Goal: Book appointment/travel/reservation

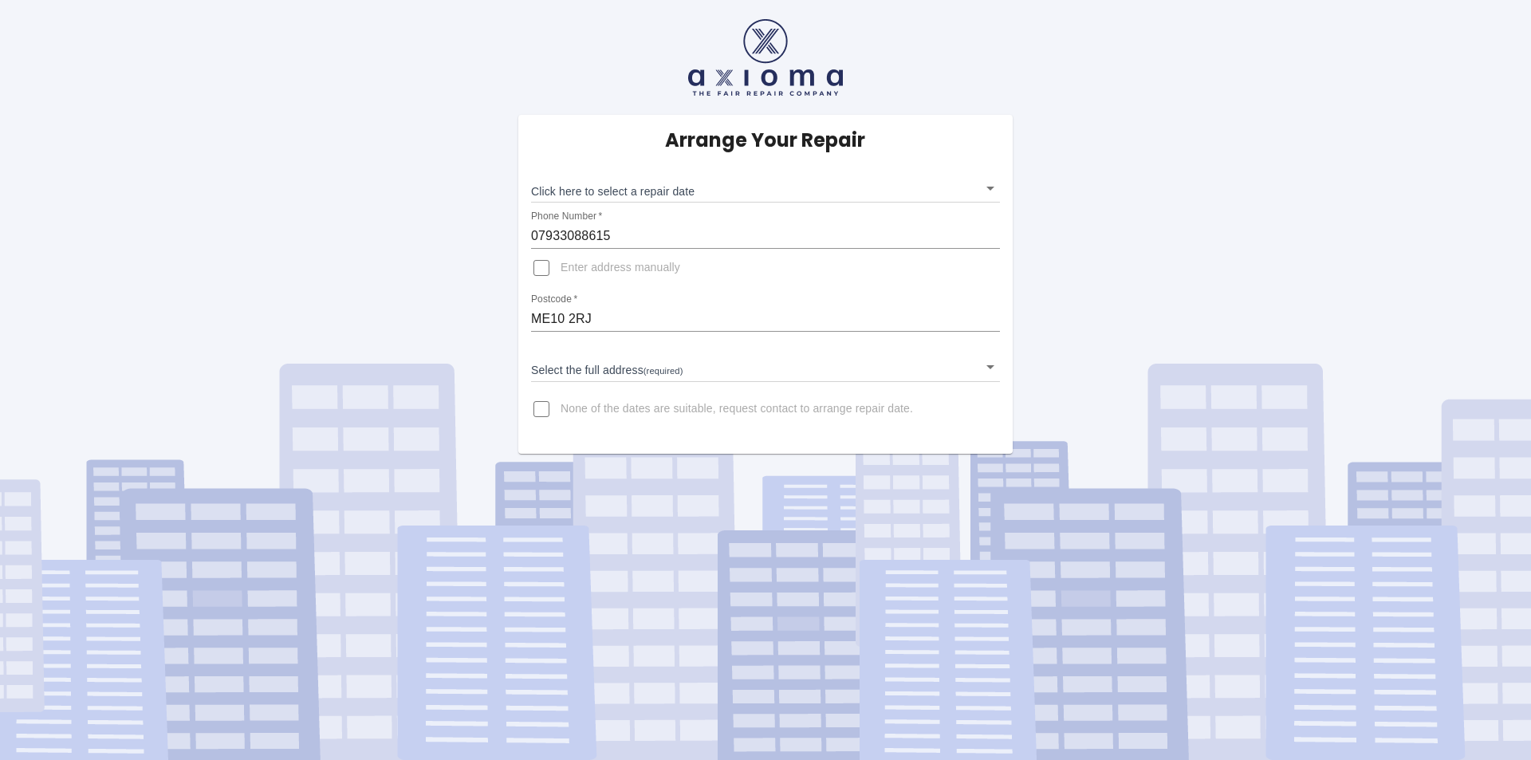
click at [633, 187] on body "Arrange Your Repair Click here to select a repair date ​ Phone Number   * 07933…" at bounding box center [765, 380] width 1531 height 760
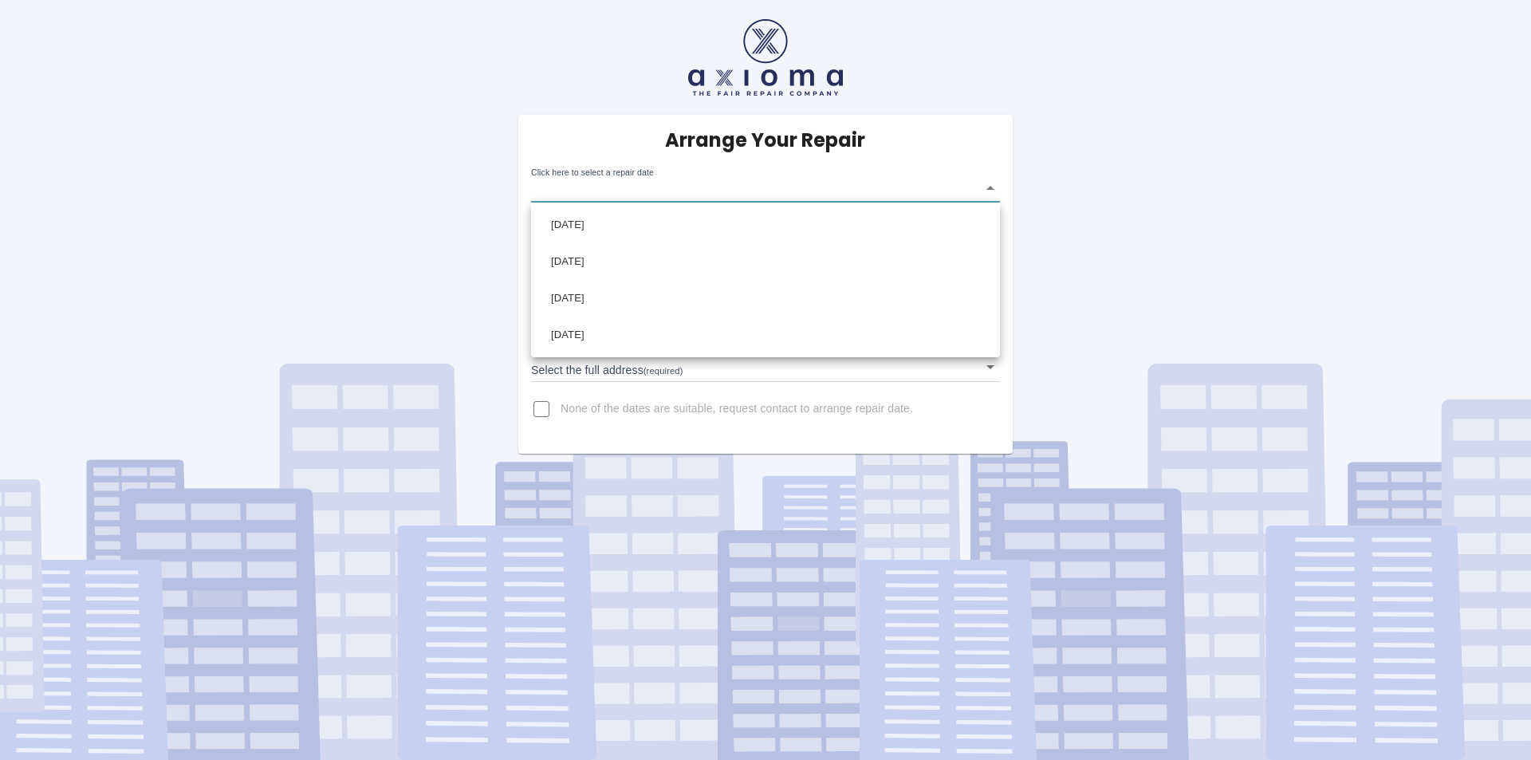
click at [716, 157] on div at bounding box center [765, 380] width 1531 height 760
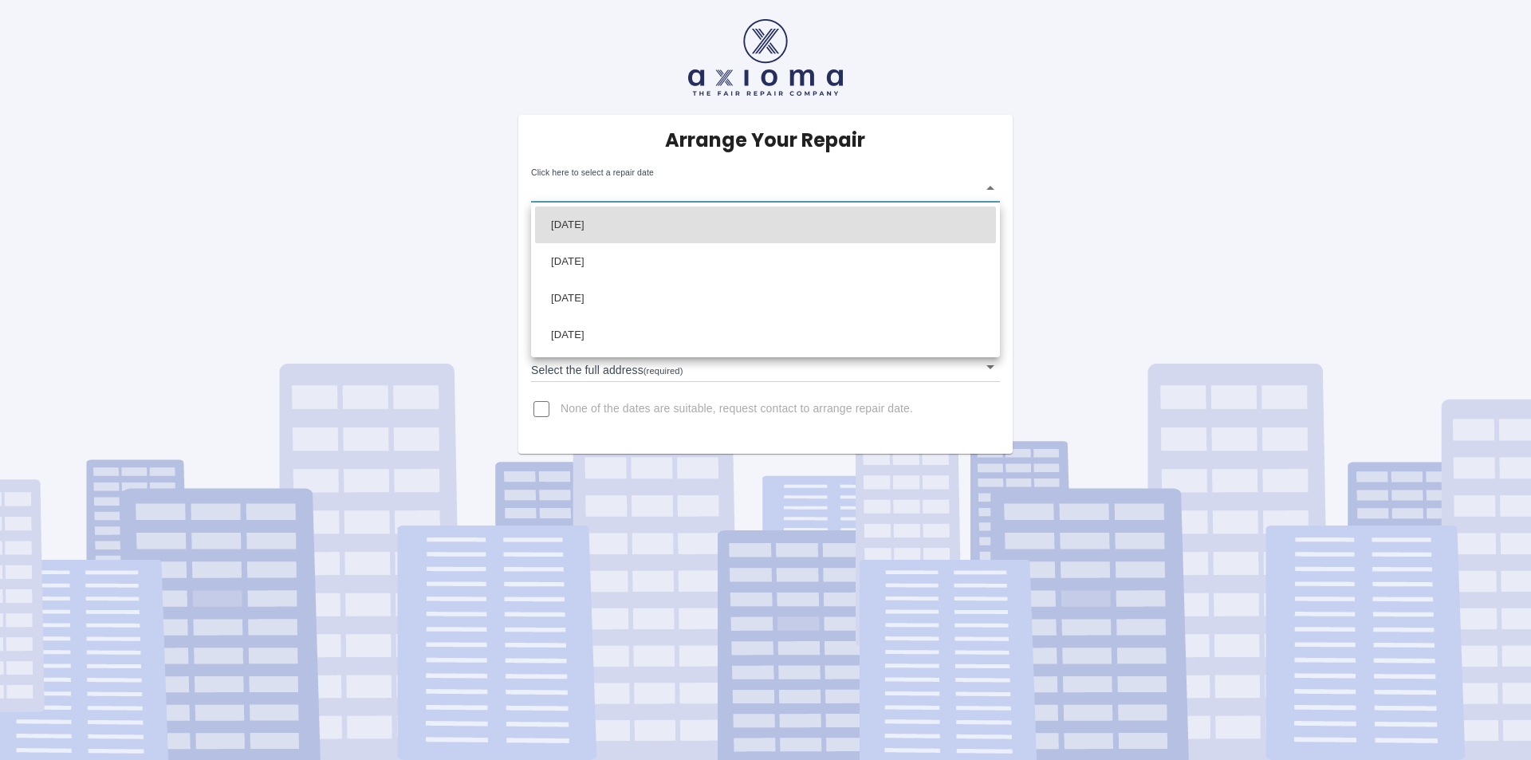
click at [653, 184] on body "Arrange Your Repair Click here to select a repair date ​ Phone Number   * 07933…" at bounding box center [765, 380] width 1531 height 760
click at [459, 392] on div at bounding box center [765, 380] width 1531 height 760
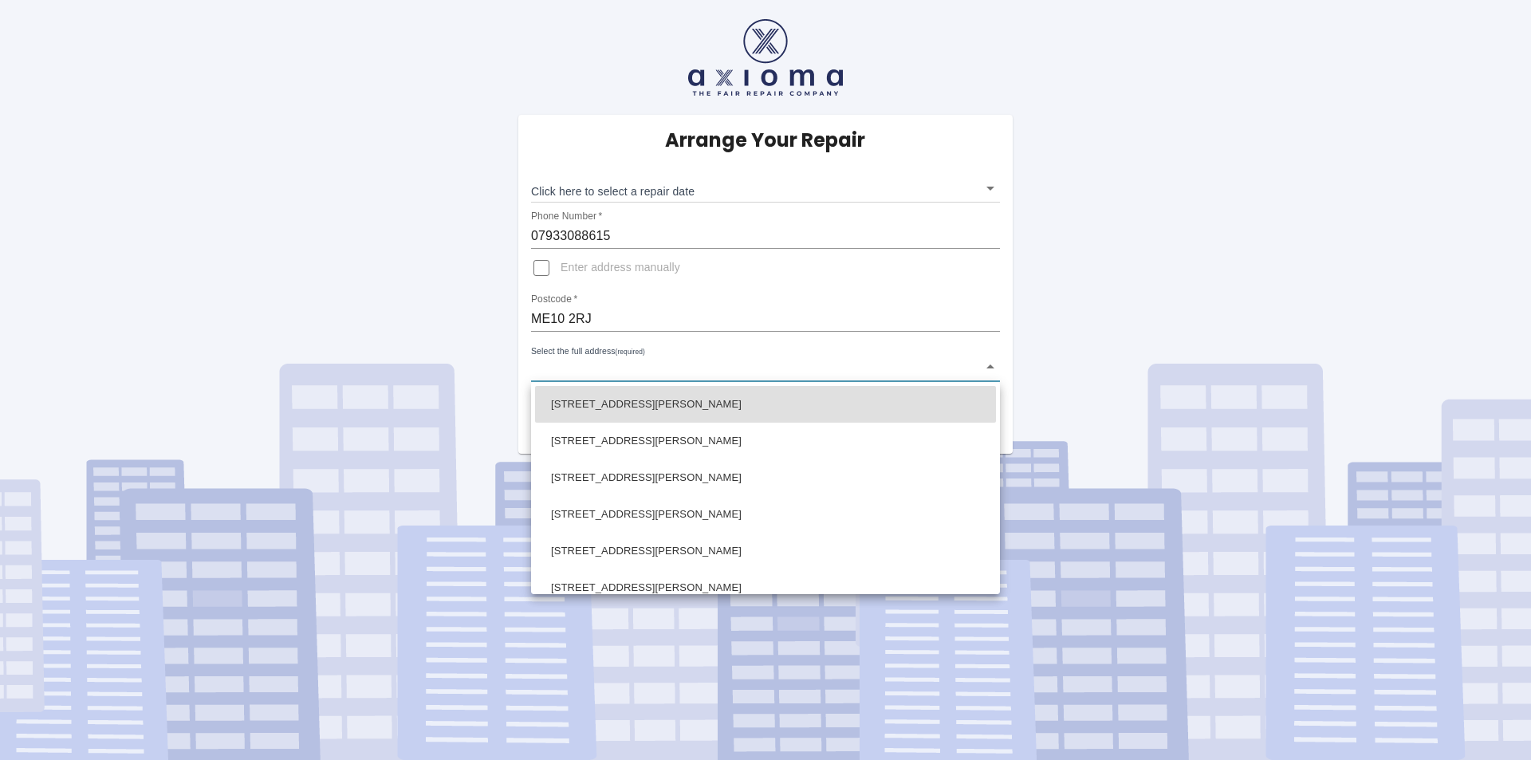
click at [646, 364] on body "Arrange Your Repair Click here to select a repair date ​ Phone Number   * 07933…" at bounding box center [765, 380] width 1531 height 760
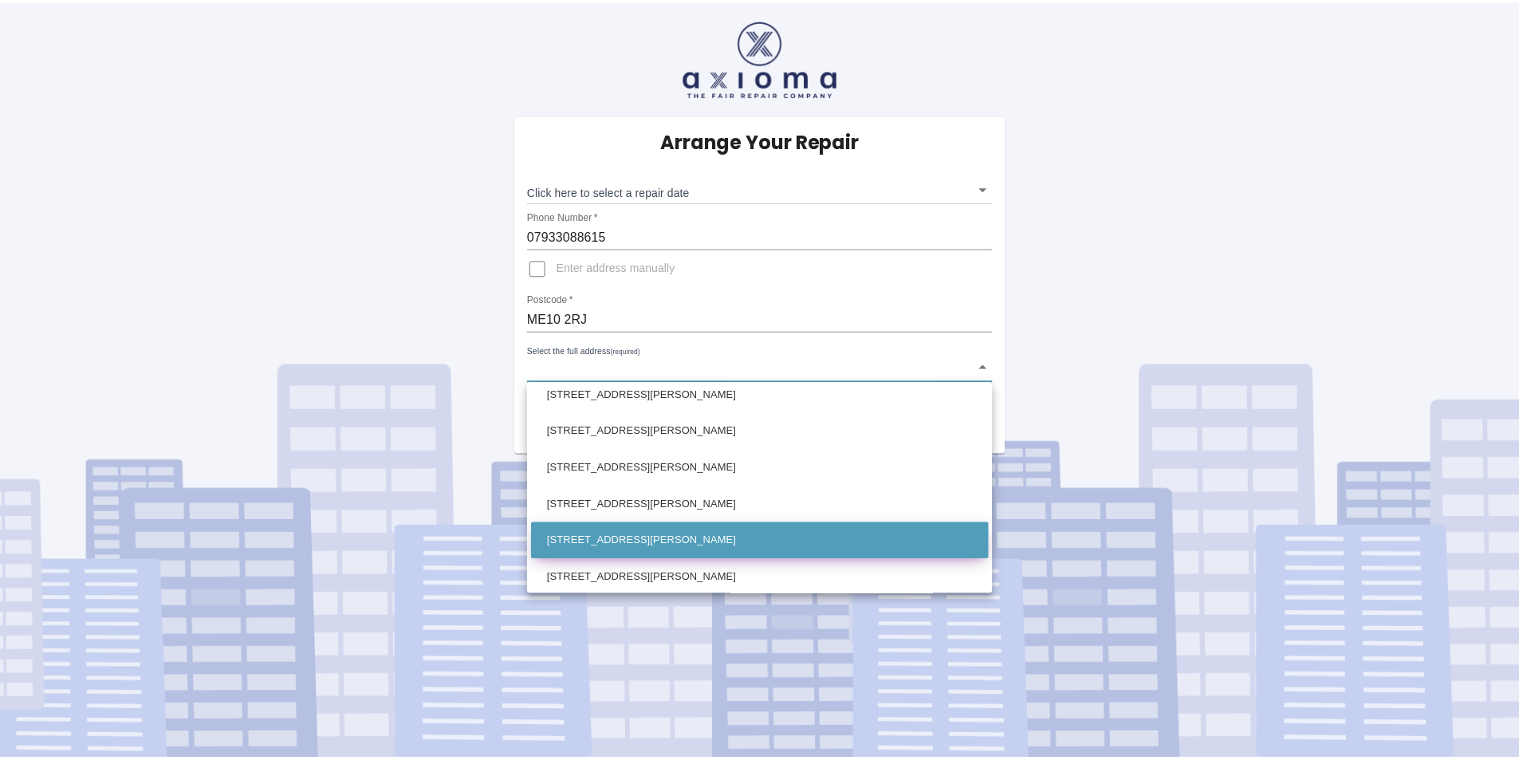
scroll to position [1080, 0]
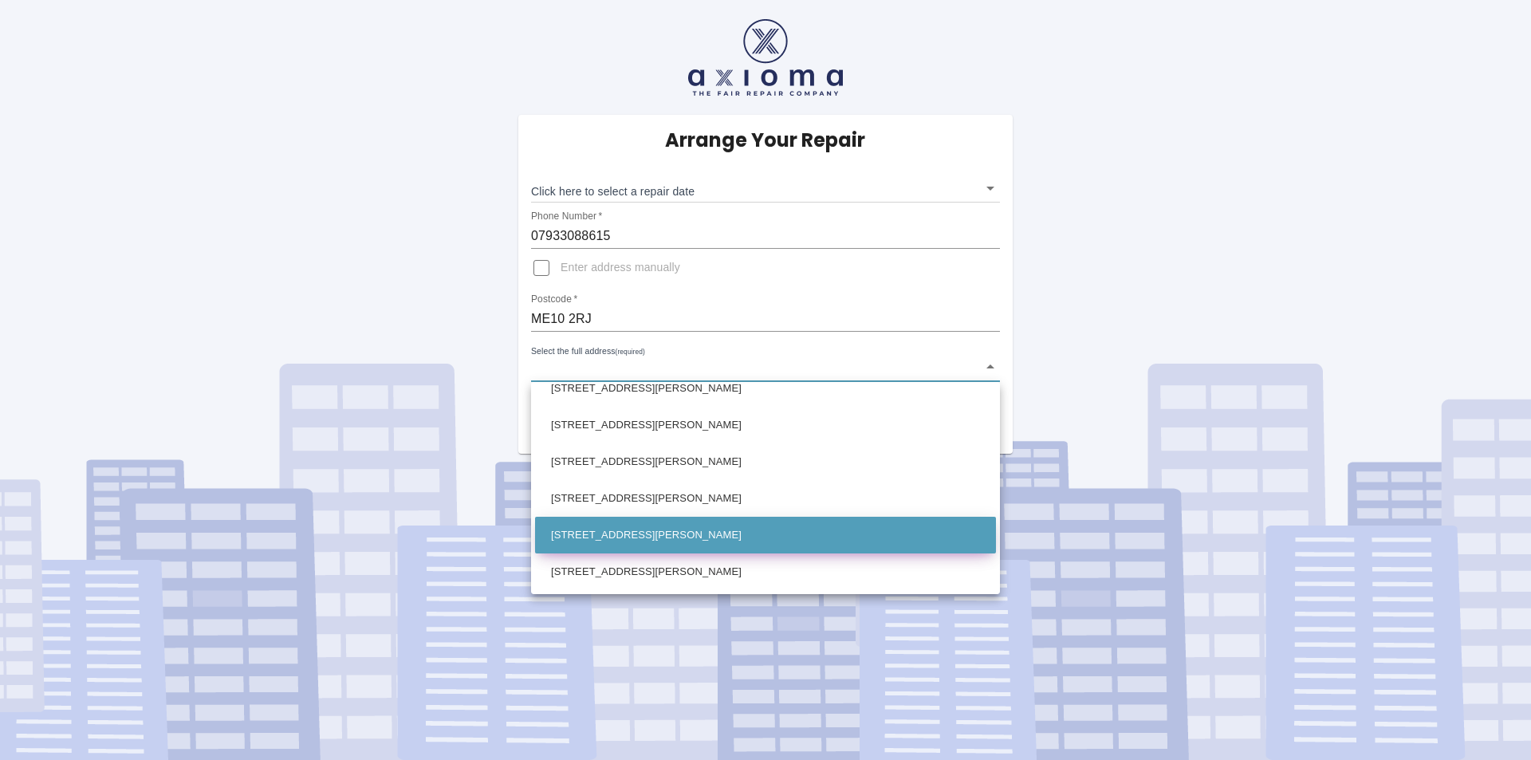
click at [786, 522] on li "61 Castlerough Lane Kemsley, Sittingbourne Kent" at bounding box center [765, 535] width 461 height 37
type input "61 Castlerough Lane Kemsley, Sittingbourne Kent"
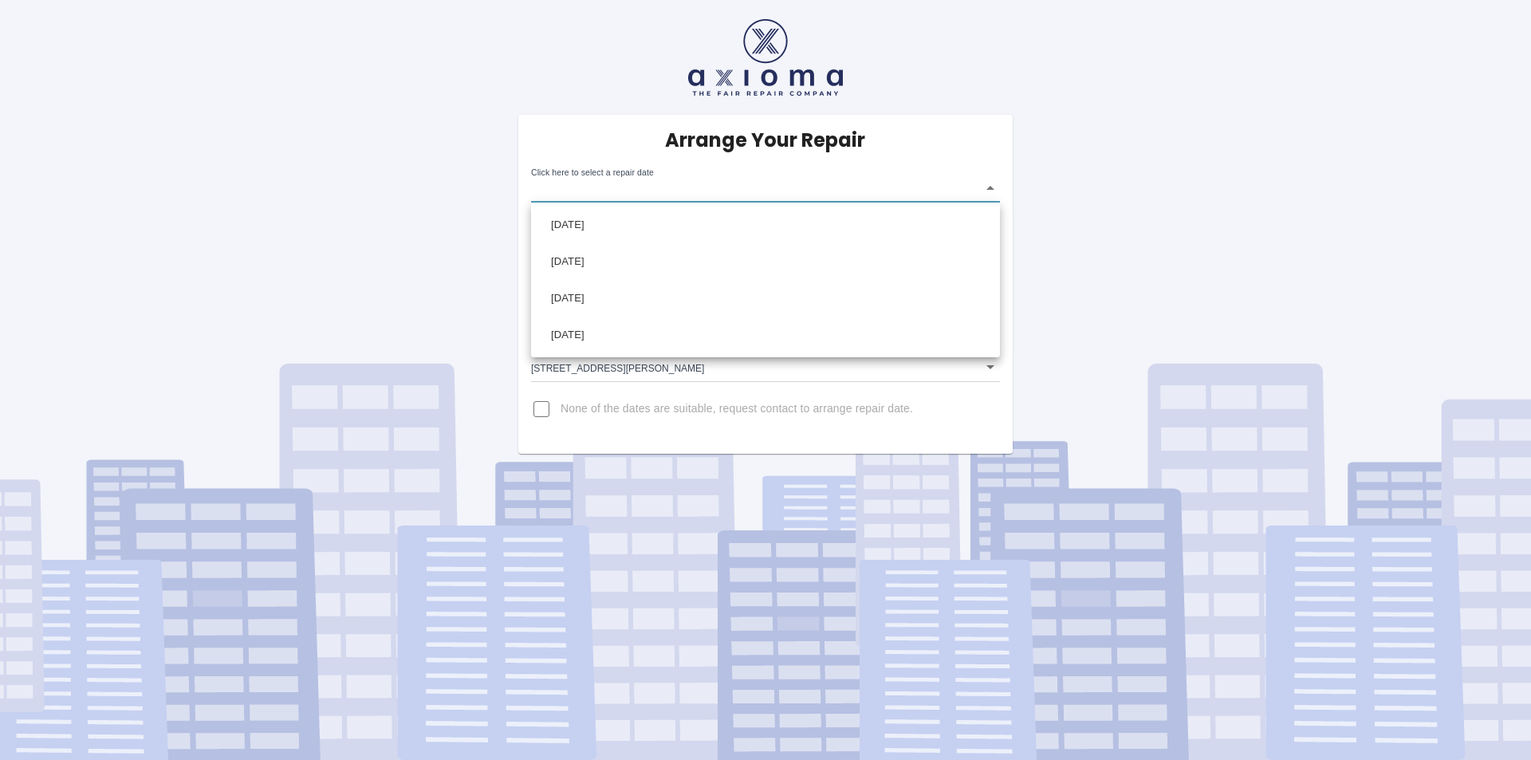
click at [683, 179] on body "Arrange Your Repair Click here to select a repair date ​ Phone Number   * 07933…" at bounding box center [765, 380] width 1531 height 760
click at [679, 184] on div at bounding box center [765, 380] width 1531 height 760
click at [656, 192] on body "Arrange Your Repair Click here to select a repair date ​ Phone Number   * 07933…" at bounding box center [765, 380] width 1531 height 760
click at [655, 175] on div at bounding box center [765, 380] width 1531 height 760
click at [571, 189] on body "Arrange Your Repair Click here to select a repair date ​ Phone Number   * 07933…" at bounding box center [765, 380] width 1531 height 760
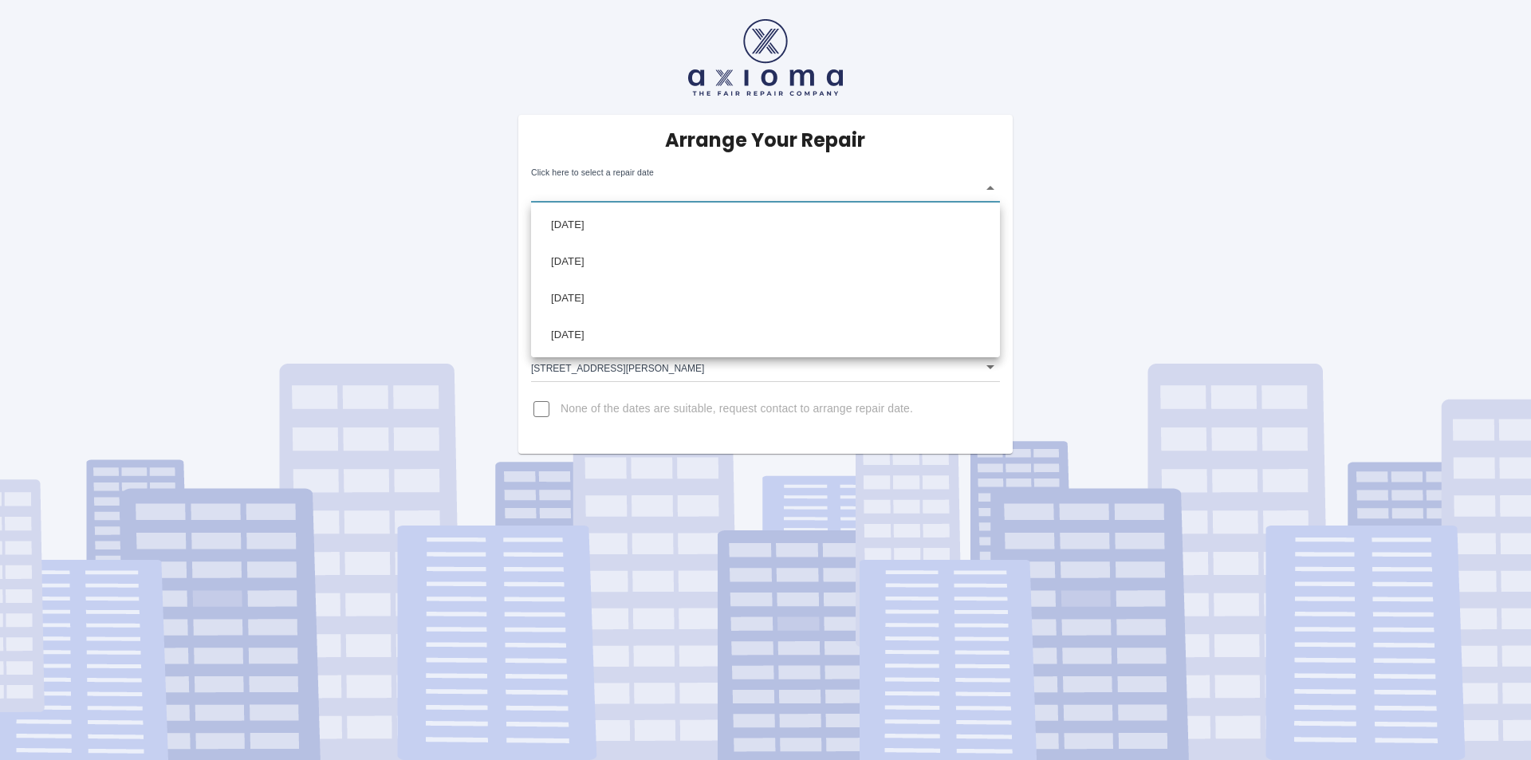
click at [571, 189] on div at bounding box center [765, 380] width 1531 height 760
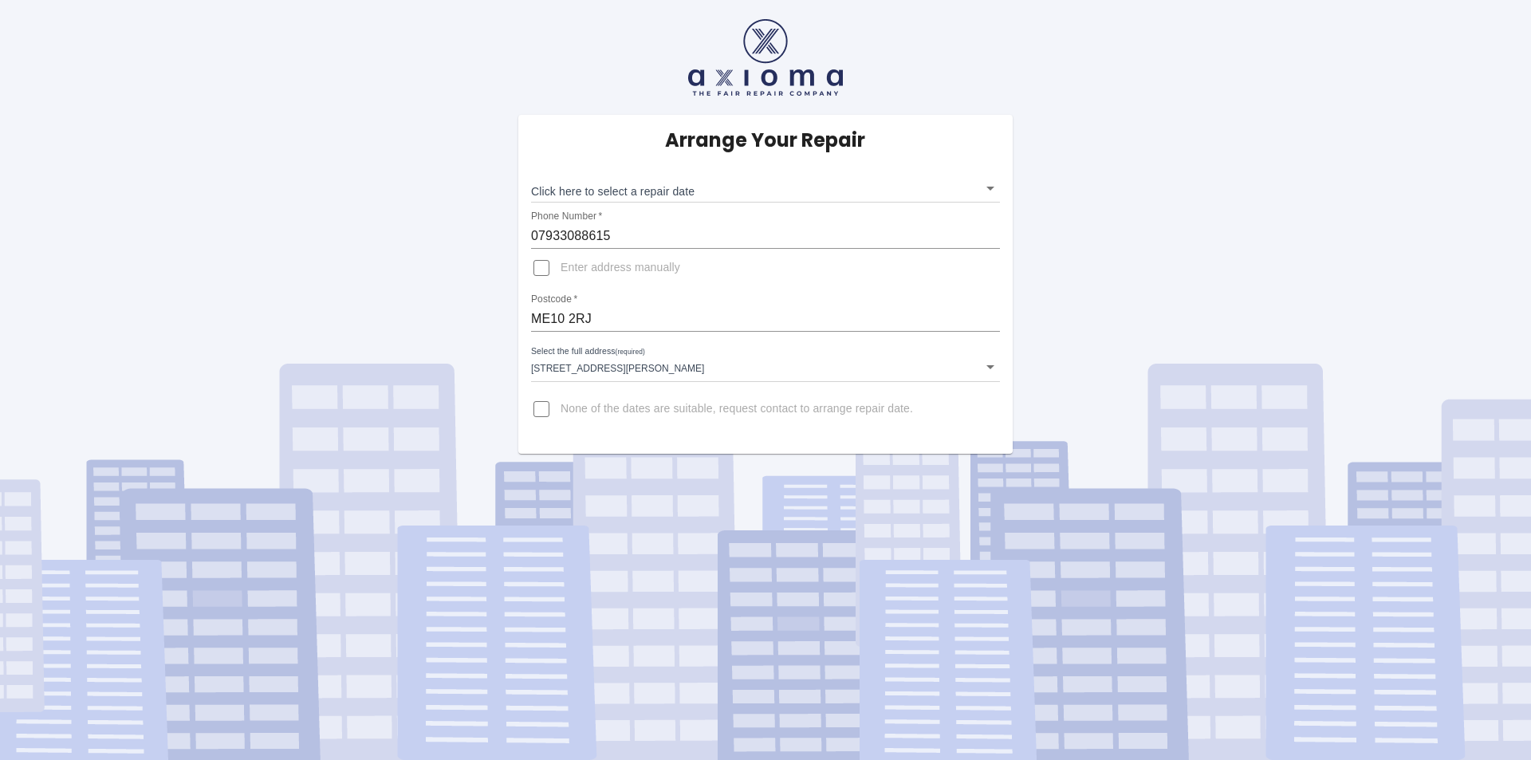
click at [630, 191] on body "Arrange Your Repair Click here to select a repair date ​ Phone Number   * 07933…" at bounding box center [765, 380] width 1531 height 760
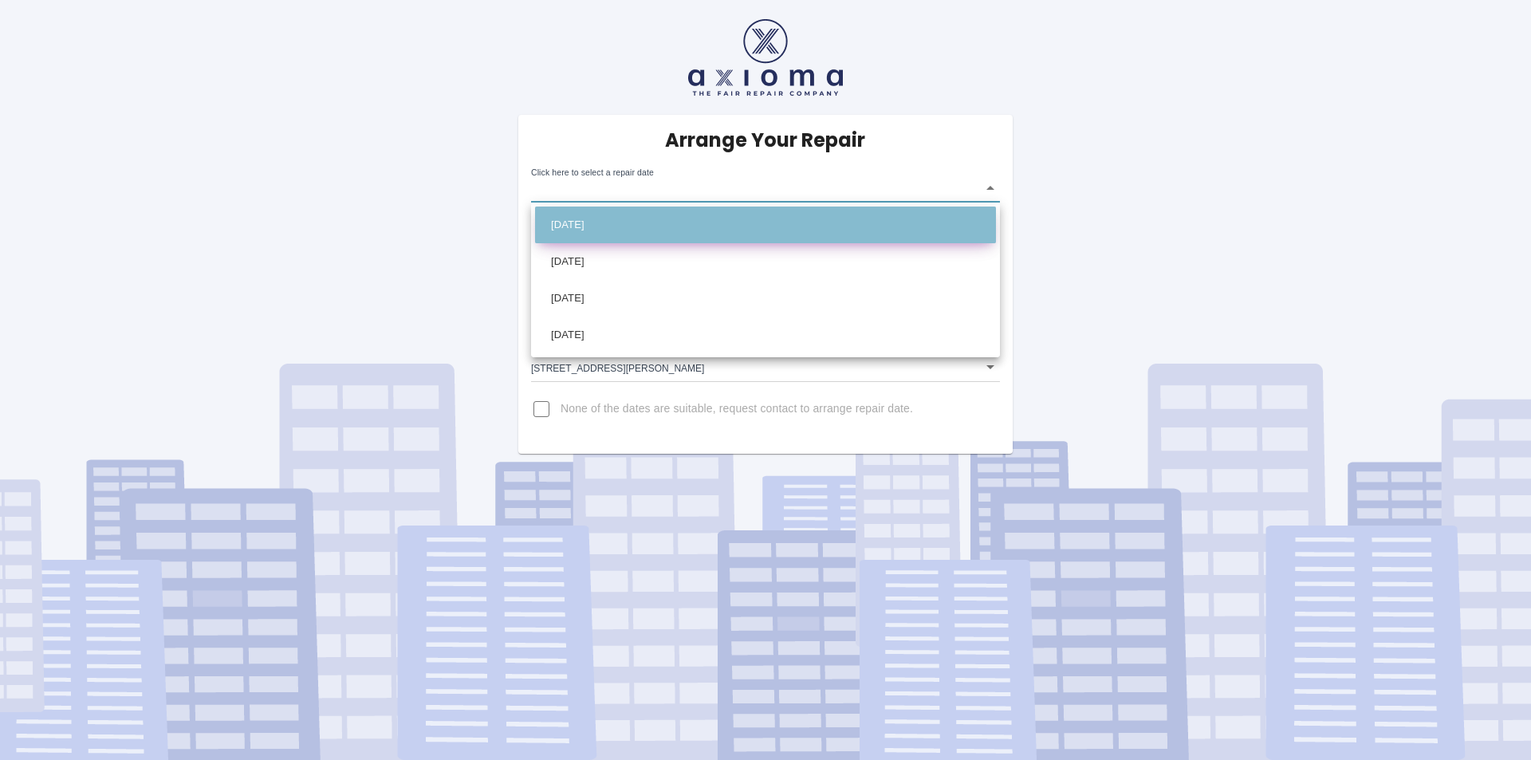
click at [604, 217] on li "Sun Sep 28 2025" at bounding box center [765, 225] width 461 height 37
type input "2025-09-28T00:00:00.000Z"
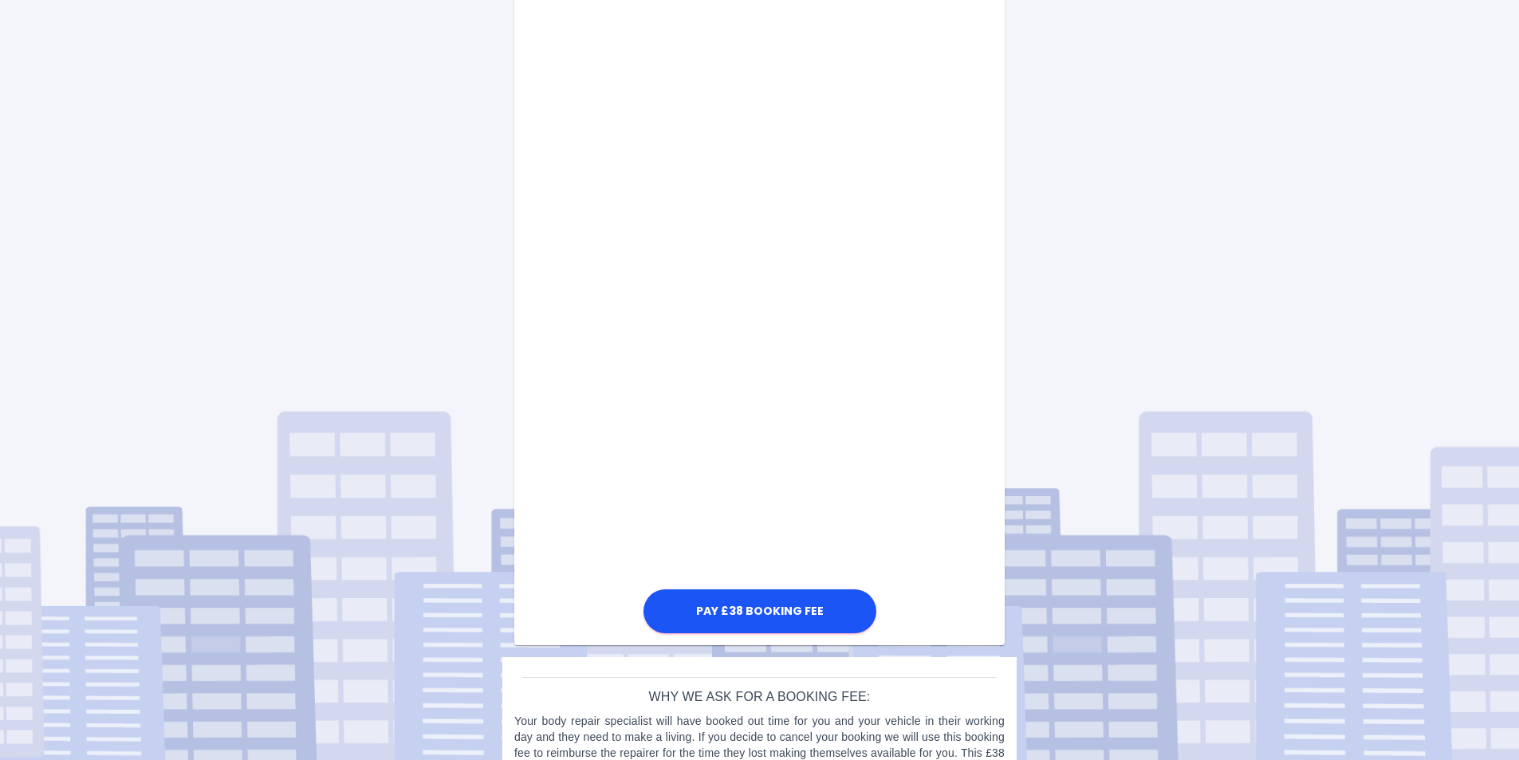
scroll to position [723, 0]
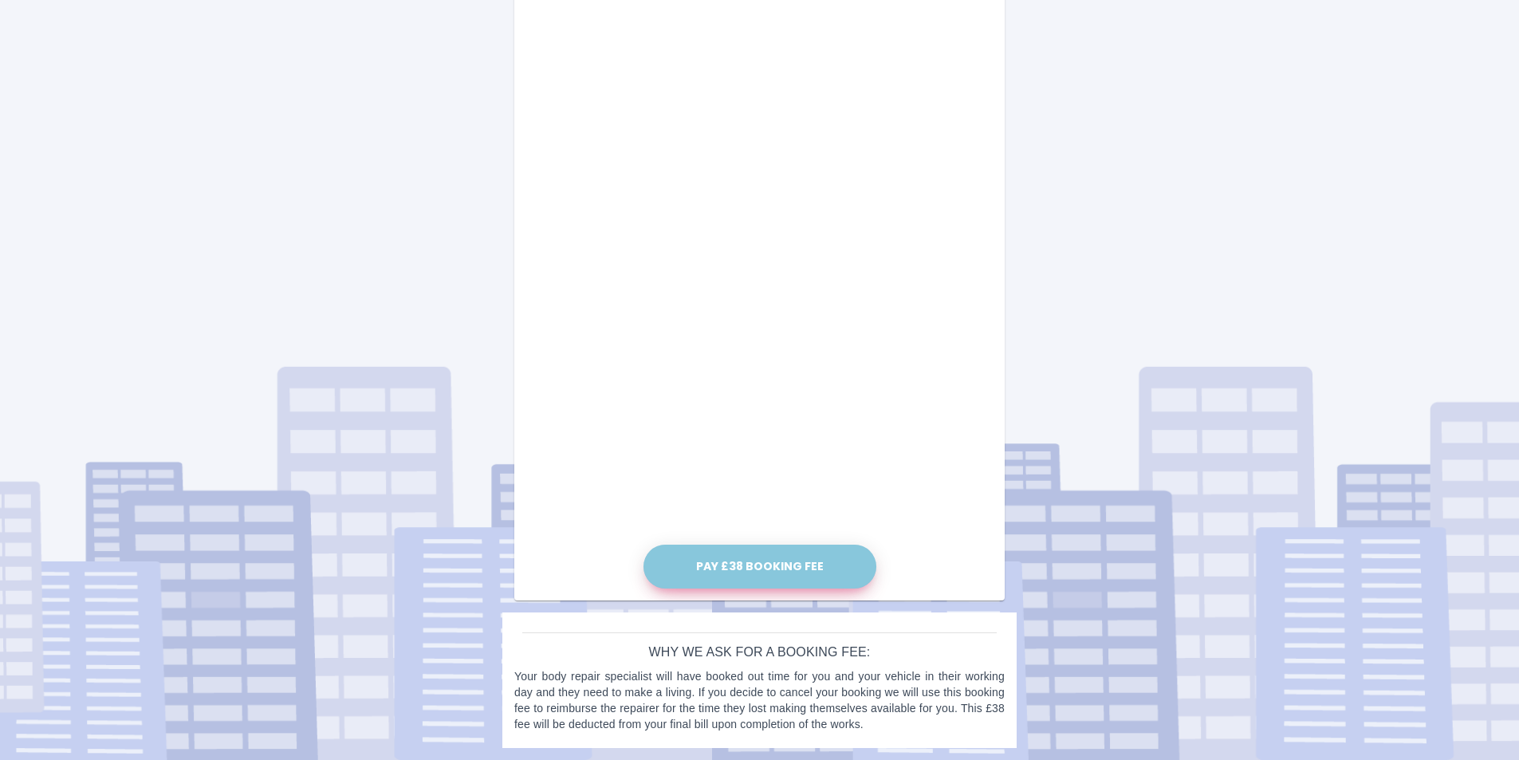
click at [767, 558] on button "Pay £38 Booking Fee" at bounding box center [760, 567] width 233 height 44
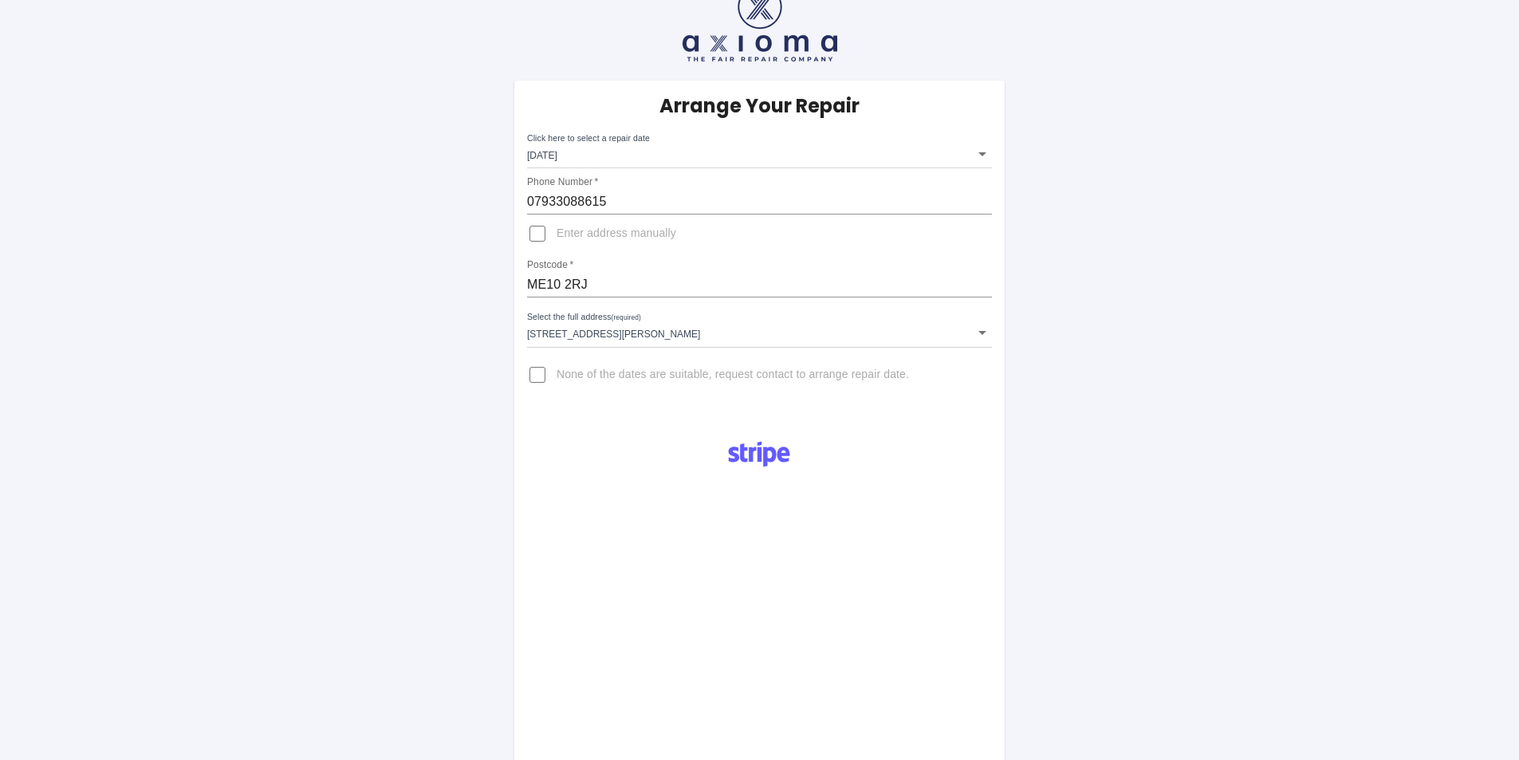
scroll to position [0, 0]
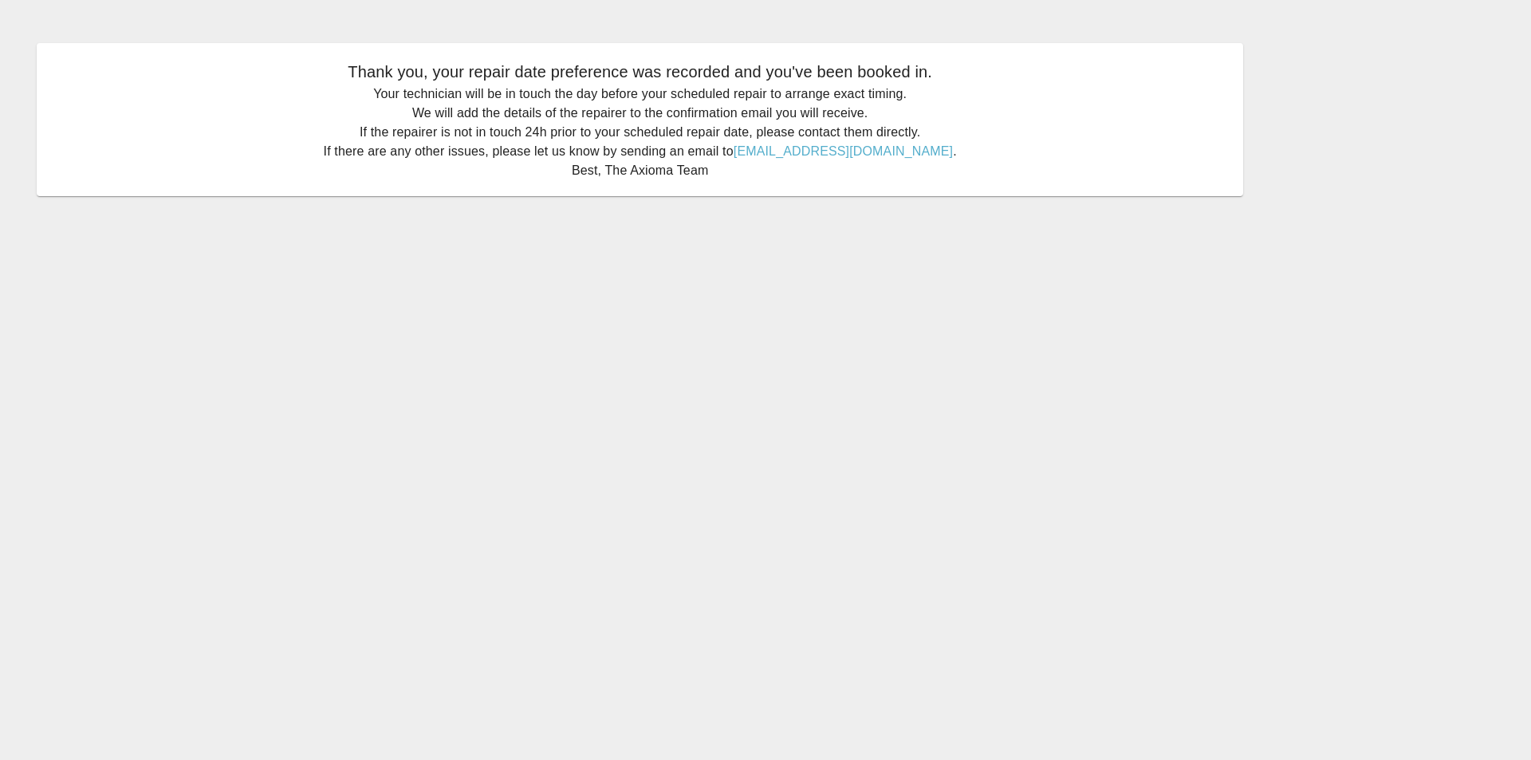
click at [1020, 325] on main "Thank you, your repair date preference was recorded and you've been booked in. …" at bounding box center [765, 380] width 1531 height 760
